Goal: Information Seeking & Learning: Learn about a topic

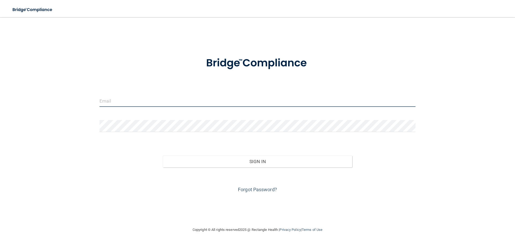
click at [127, 102] on input "email" at bounding box center [257, 101] width 316 height 12
type input "[EMAIL_ADDRESS][DOMAIN_NAME]"
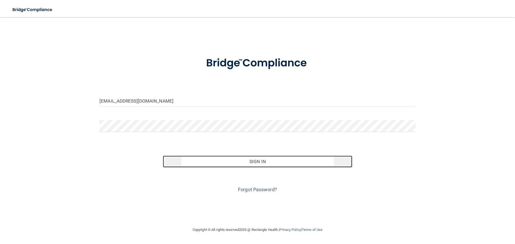
click at [217, 158] on button "Sign In" at bounding box center [257, 162] width 189 height 12
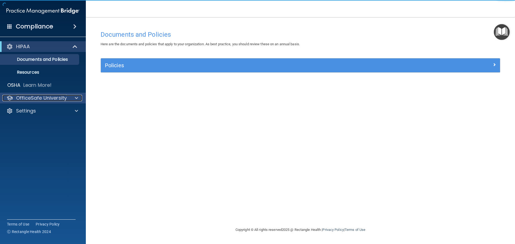
click at [55, 95] on p "OfficeSafe University" at bounding box center [41, 98] width 51 height 6
